Goal: Task Accomplishment & Management: Use online tool/utility

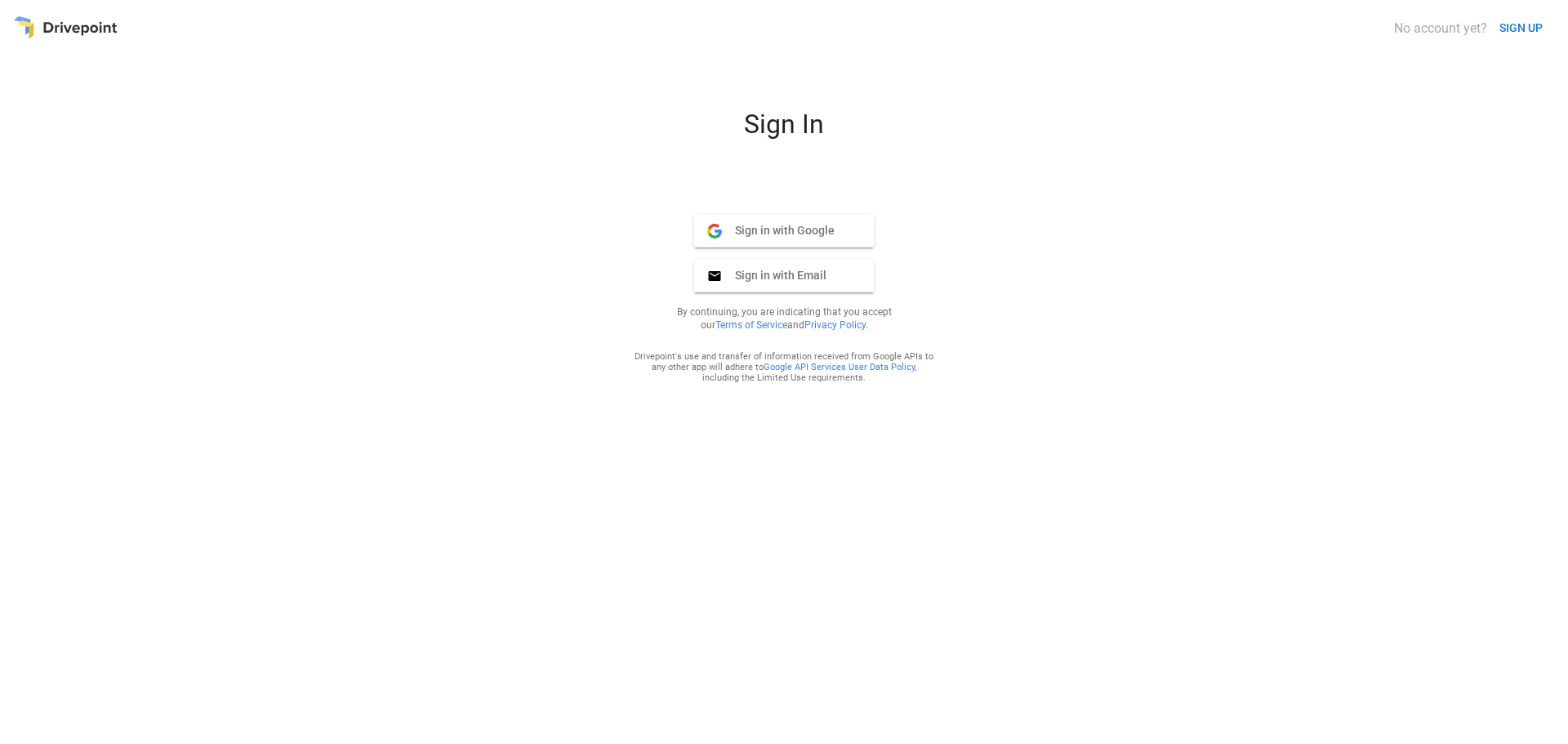
click at [766, 226] on span "Sign in with Google" at bounding box center [779, 230] width 113 height 14
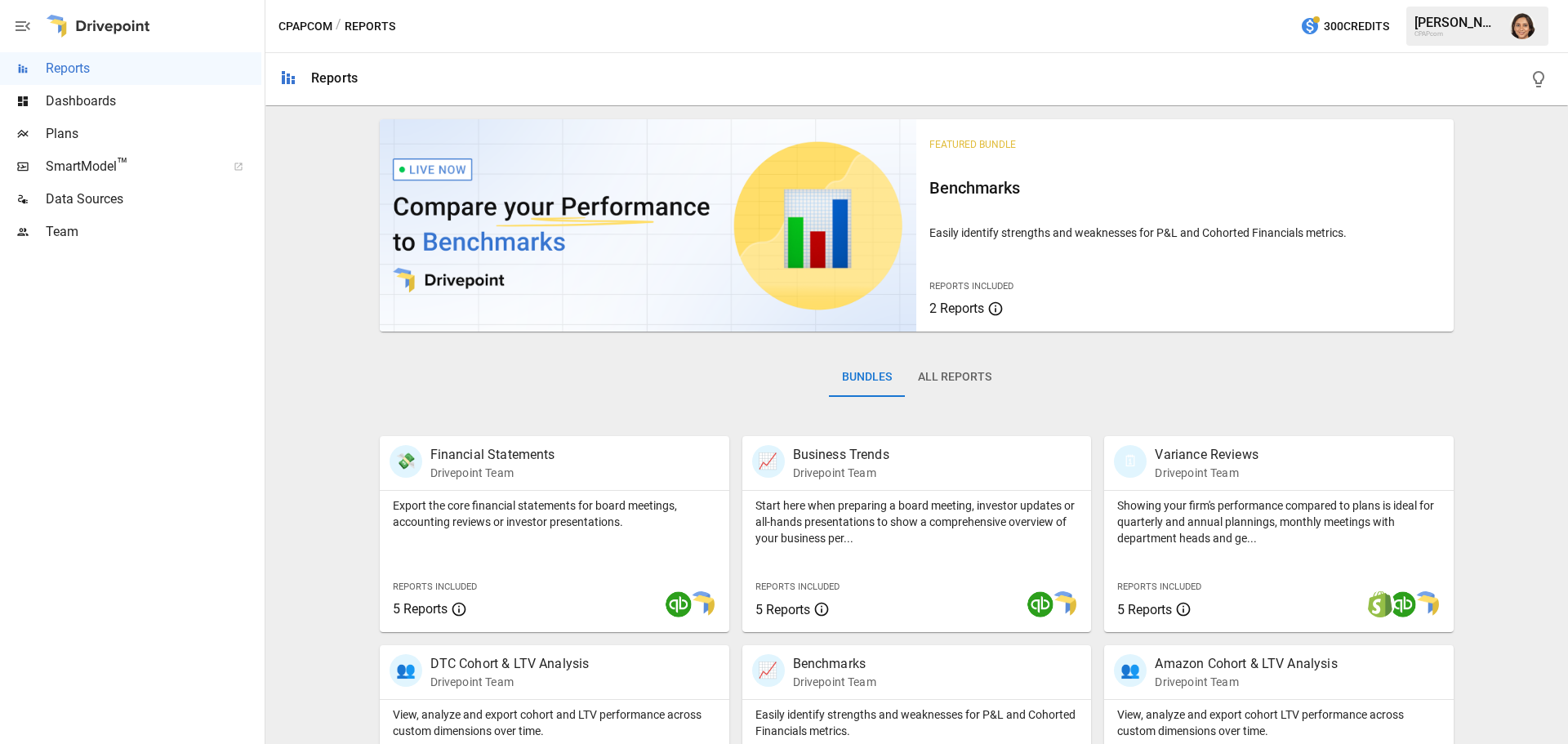
click at [61, 237] on span "Team" at bounding box center [153, 232] width 216 height 19
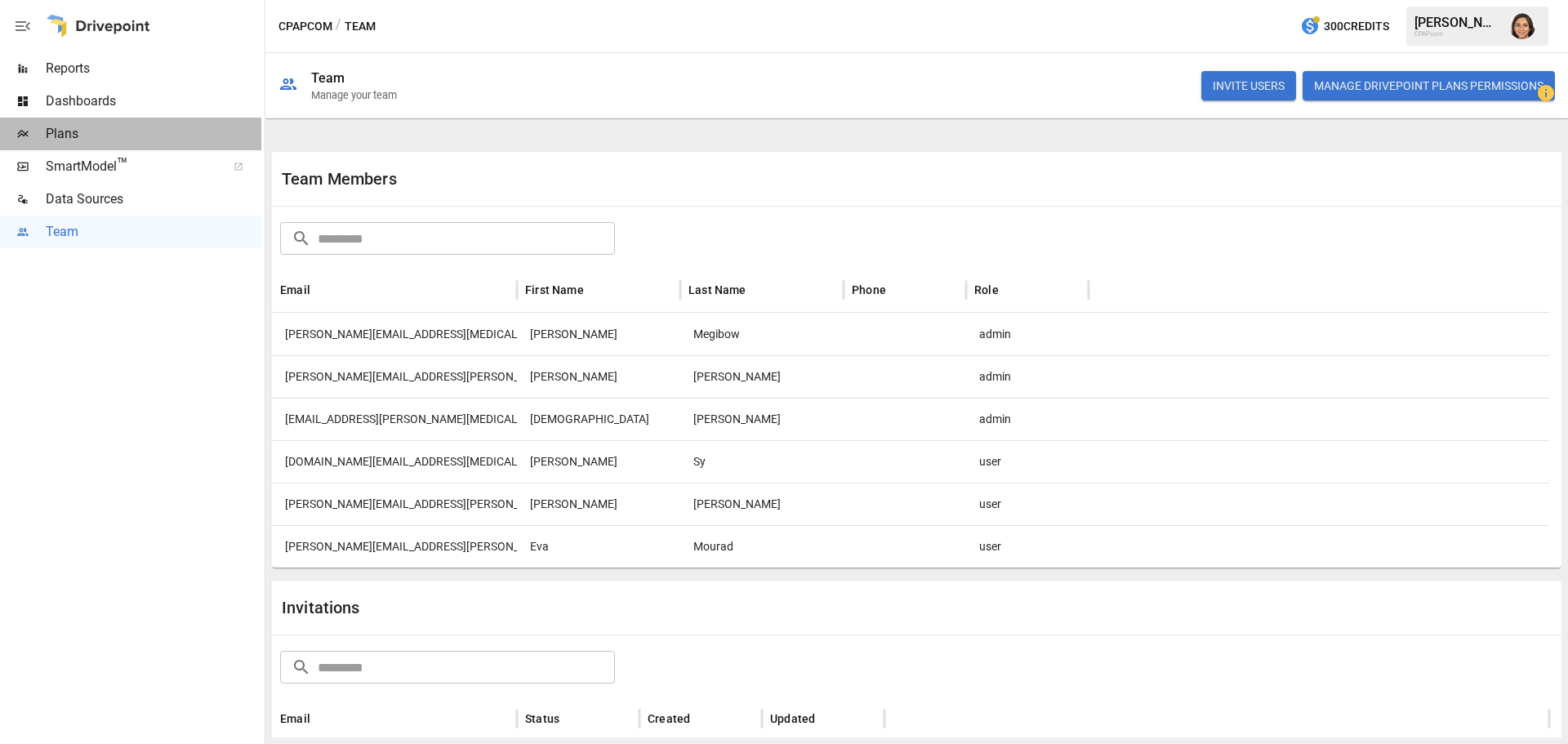
click at [62, 138] on span "Plans" at bounding box center [153, 133] width 216 height 19
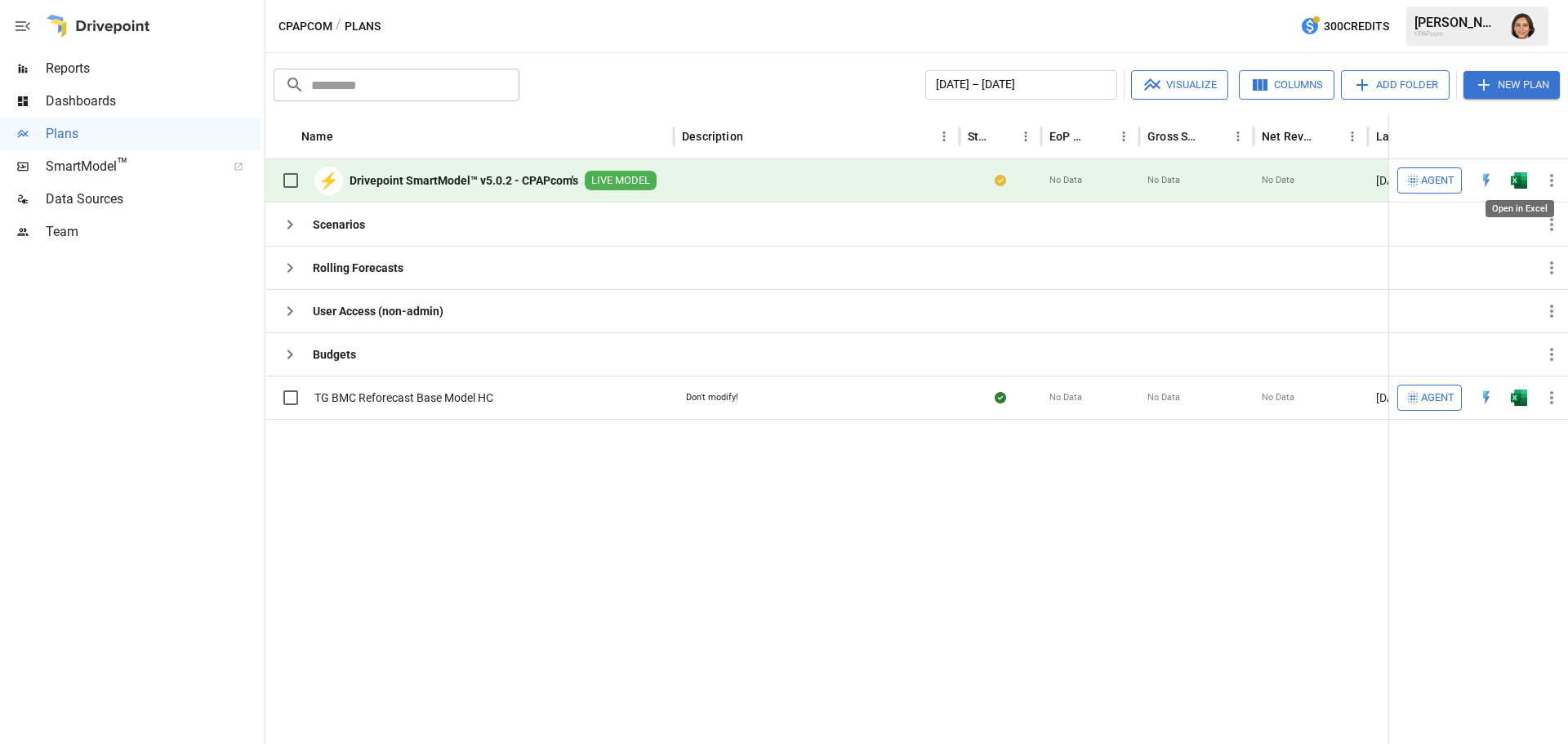
click at [1518, 179] on img "Open in Excel" at bounding box center [1518, 179] width 16 height 16
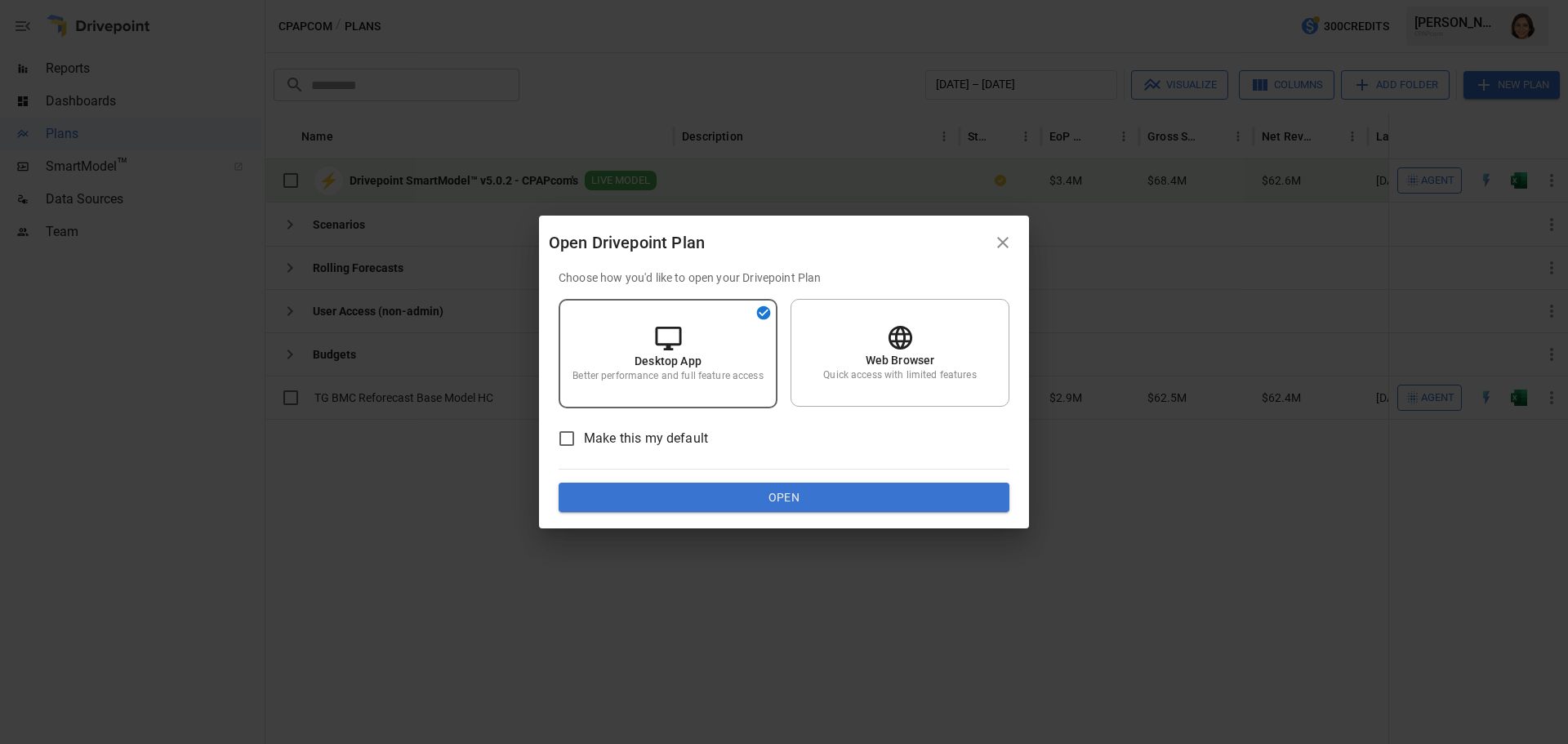
click at [771, 497] on button "Open" at bounding box center [784, 497] width 451 height 29
